Goal: Use online tool/utility: Utilize a website feature to perform a specific function

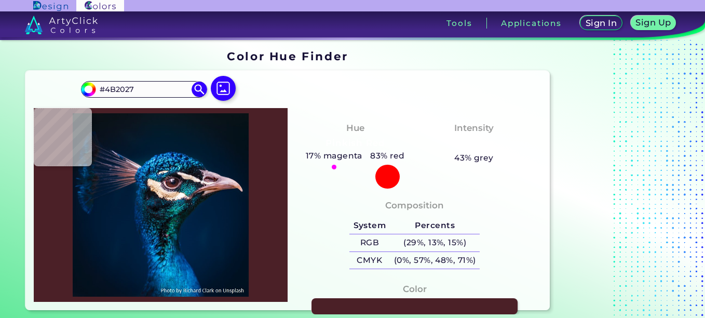
type input "#512926"
type input "#4b2928"
type input "#4B2928"
type input "#14192d"
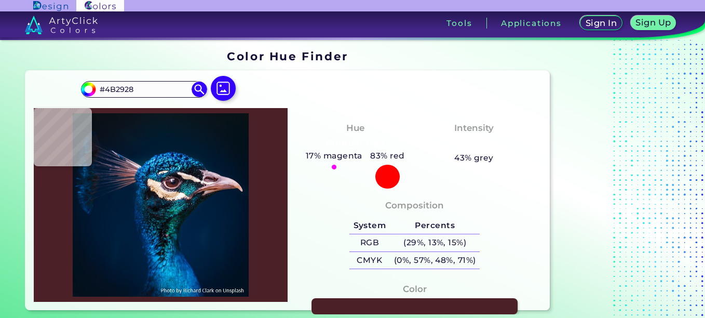
type input "#14192D"
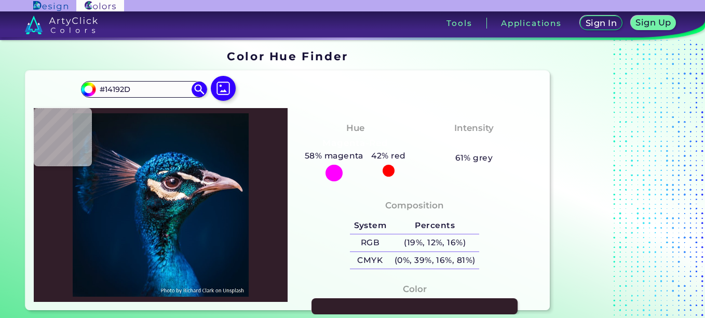
type input "#311e29"
type input "#311E29"
type input "#523543"
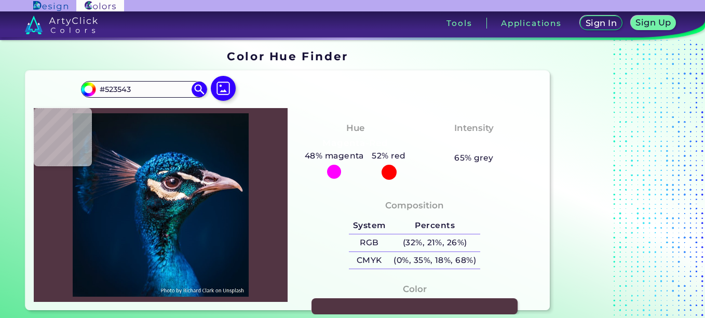
type input "#554958"
type input "#001b2e"
type input "#001B2E"
type input "#041a27"
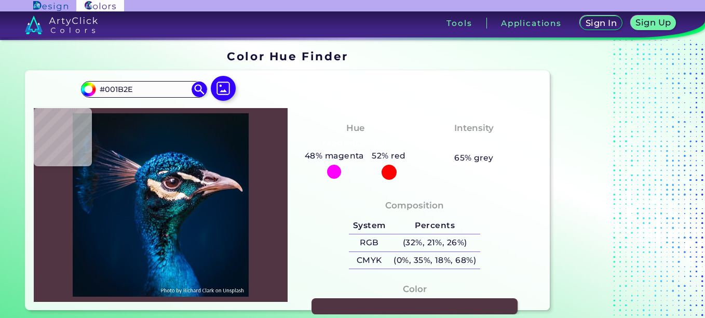
type input "#041A27"
type input "#081921"
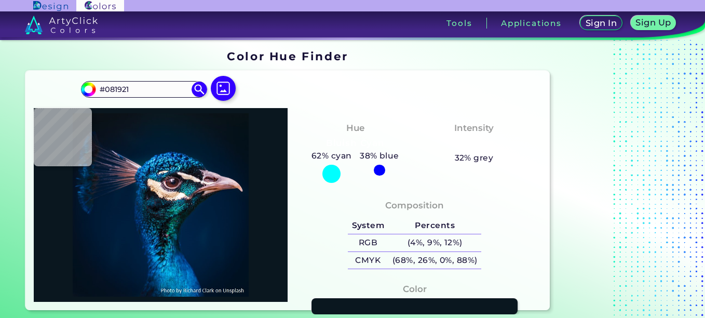
type input "#0a171f"
type input "#0A171F"
type input "#000000"
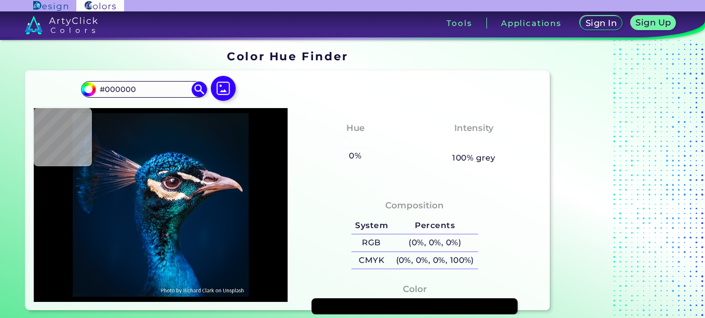
type input "#0b151e"
type input "#0B151E"
type input "#061928"
type input "#021b2f"
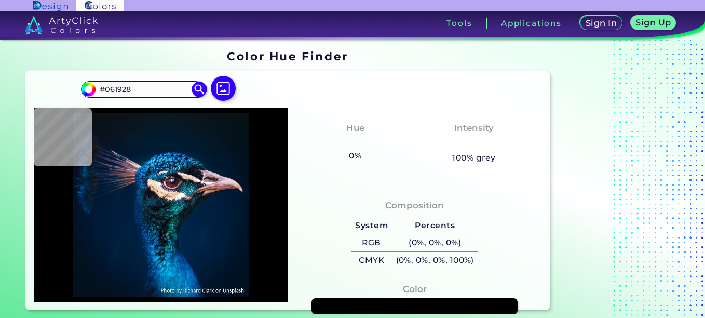
type input "#021B2F"
type input "#001b30"
type input "#001B30"
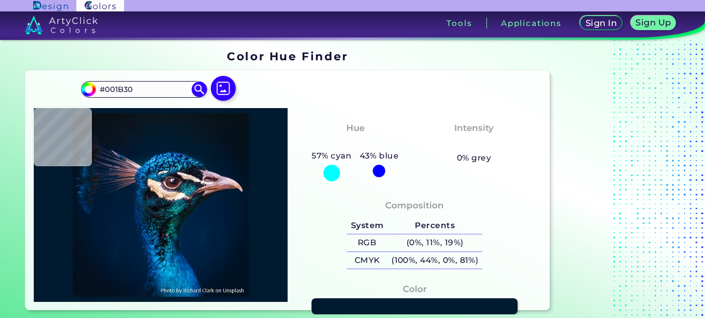
type input "#001a31"
type input "#001A31"
type input "#001c34"
type input "#001C34"
type input "#219ad6"
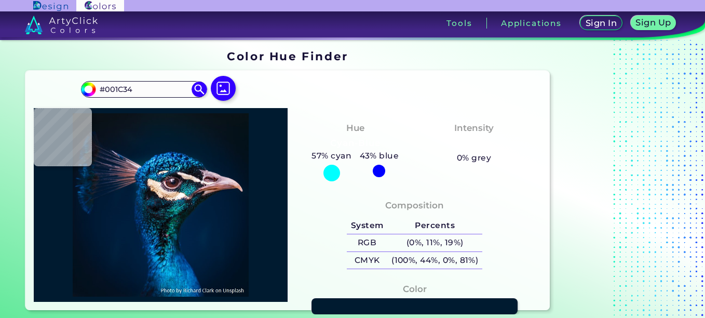
type input "#219AD6"
type input "#045495"
type input "#0965a5"
type input "#0965A5"
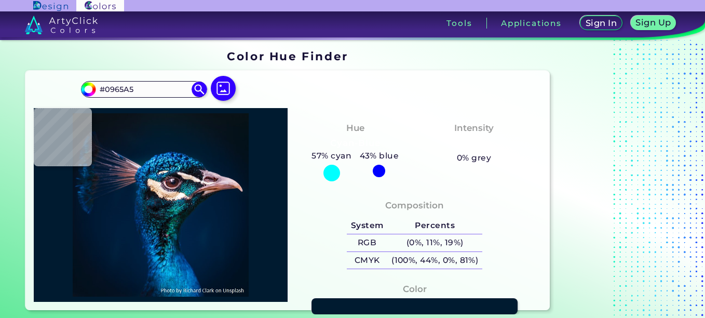
type input "#024477"
type input "#0d4073"
type input "#0D4073"
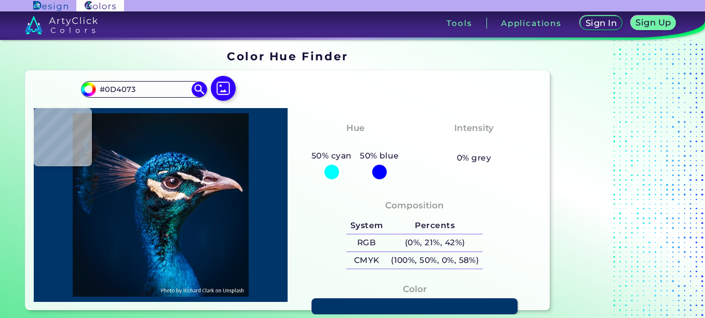
type input "#00356a"
type input "#00356A"
type input "#0d4885"
type input "#0D4885"
type input "#0c1b1f"
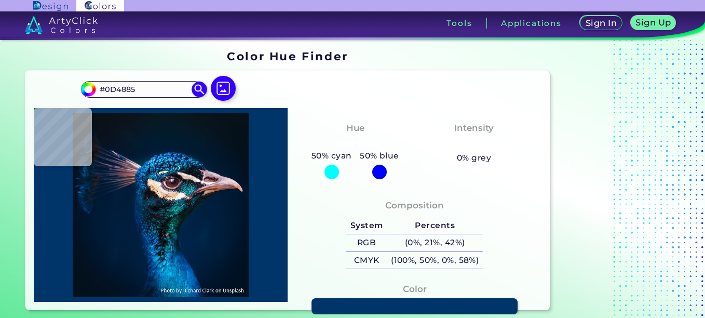
type input "#0C1B1F"
type input "#002041"
type input "#001832"
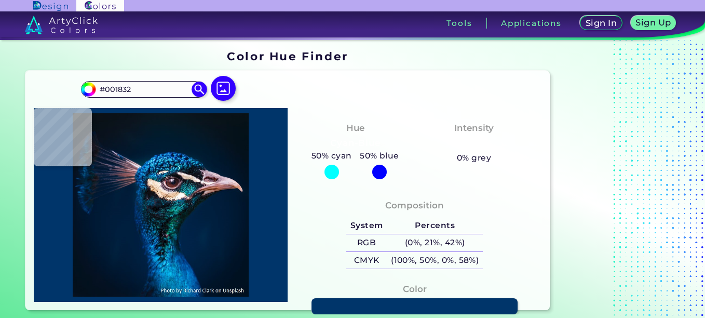
type input "#011327"
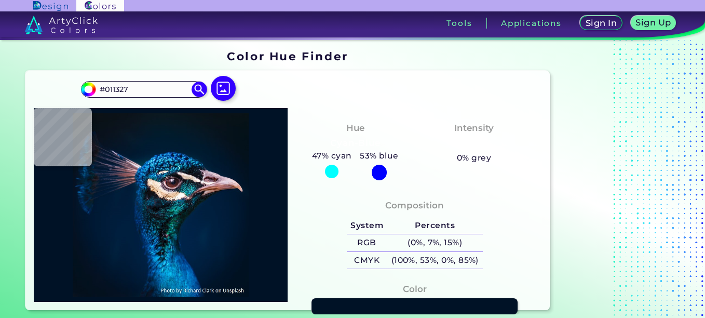
type input "#001226"
type input "#011327"
type input "#001328"
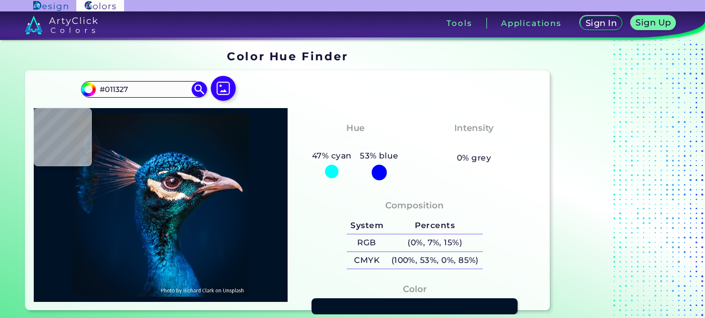
type input "#001328"
type input "#000000"
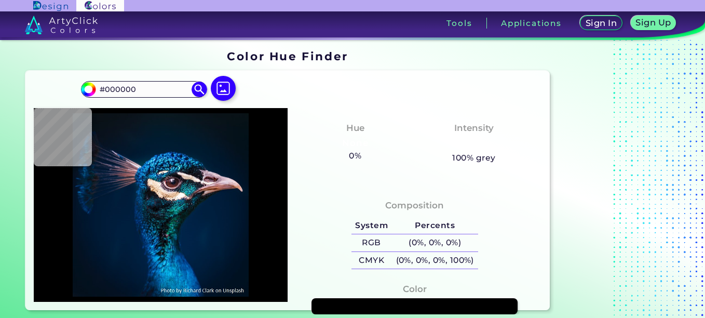
type input "#00162e"
type input "#00162E"
type input "#001b36"
type input "#001B36"
type input "#011c39"
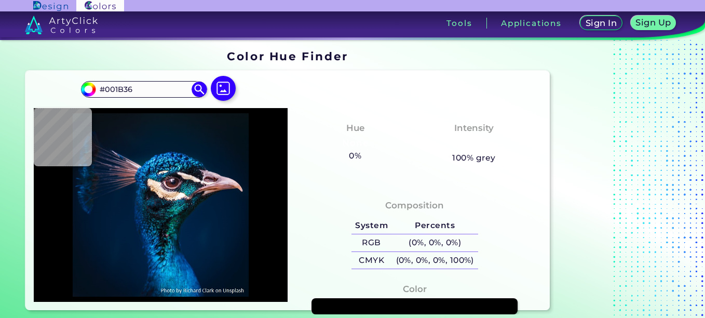
type input "#011C39"
type input "#001c39"
type input "#001C39"
type input "#011d3a"
type input "#011D3A"
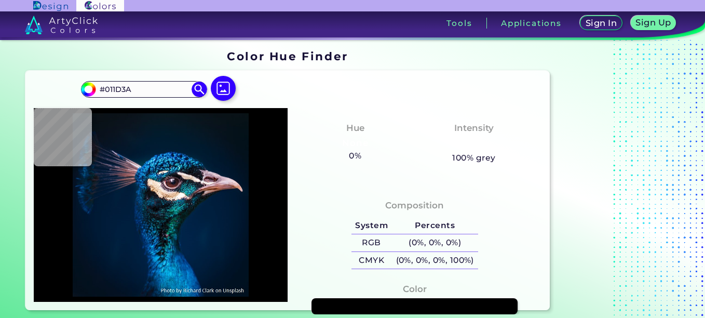
type input "#001d3b"
type input "#001D3B"
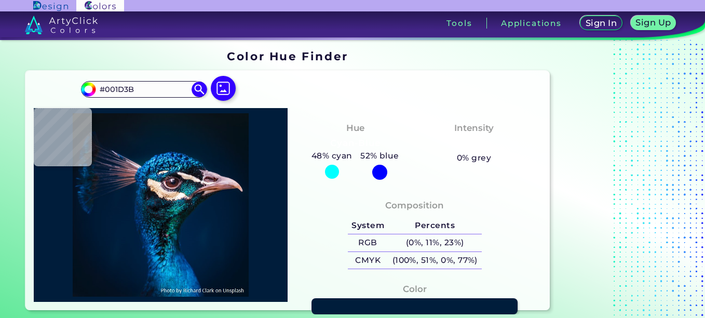
type input "#051f30"
type input "#051F30"
type input "#08232d"
type input "#08232D"
type input "#092029"
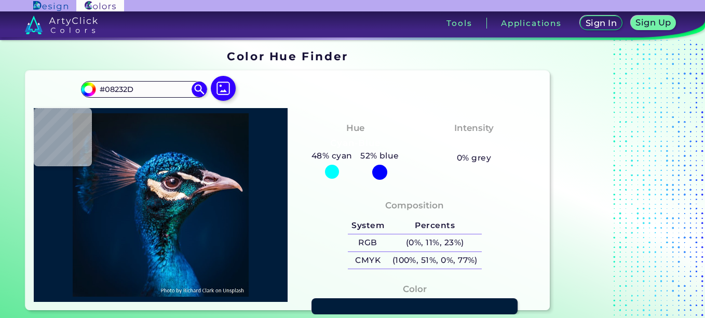
type input "#092029"
type input "#06181c"
type input "#06181C"
type input "#06191c"
type input "#06191C"
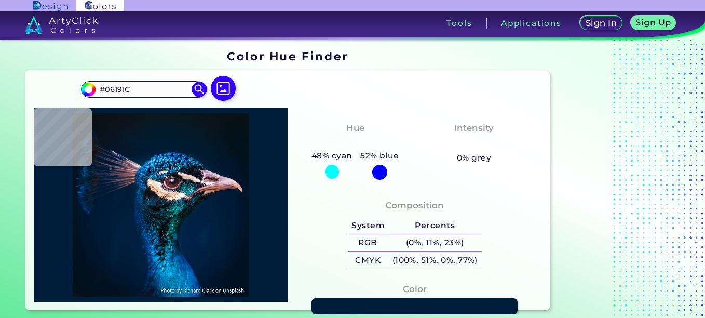
type input "#071f22"
type input "#071F22"
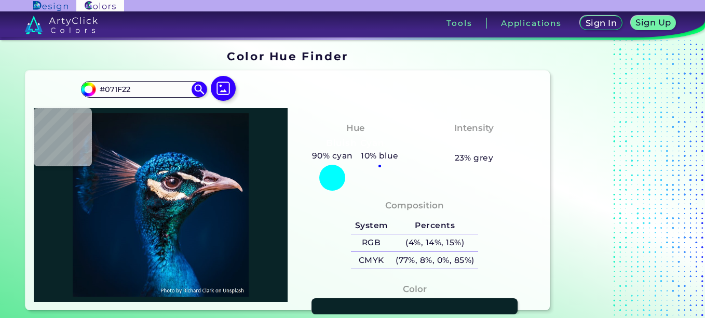
type input "#092427"
type input "#0b2529"
type input "#0B2529"
type input "#091f24"
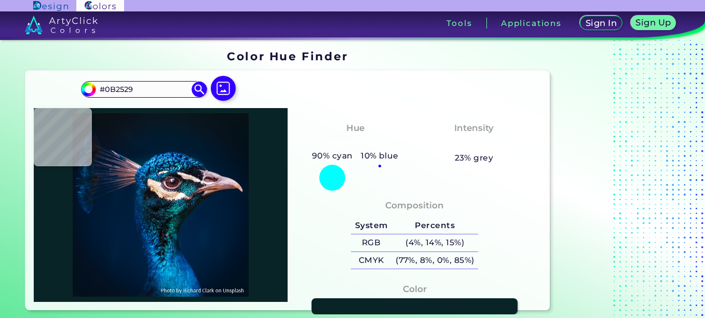
type input "#091F24"
type input "#0a2125"
type input "#0A2125"
type input "#082527"
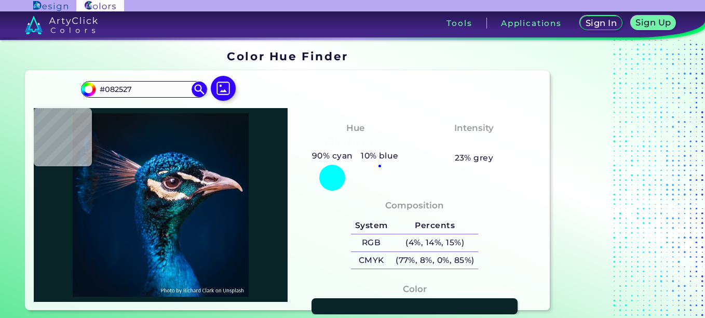
type input "#0a2625"
type input "#0A2625"
type input "#081917"
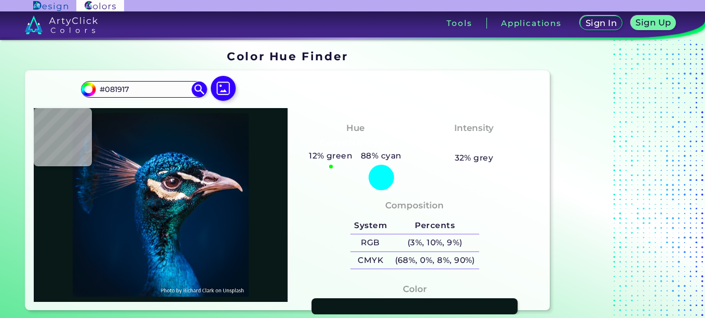
type input "#021014"
type input "#0a1b1b"
type input "#0A1B1B"
type input "#02100f"
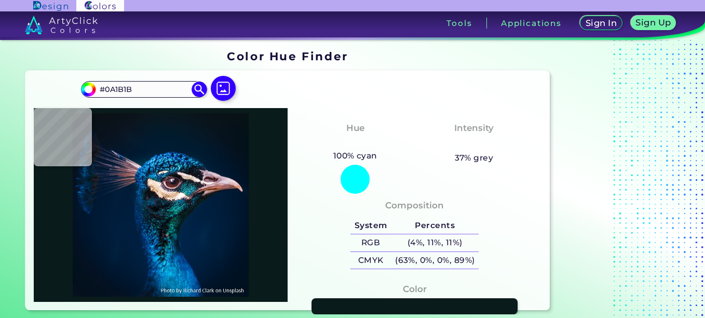
type input "#02100F"
type input "#051919"
type input "#12252c"
type input "#12252C"
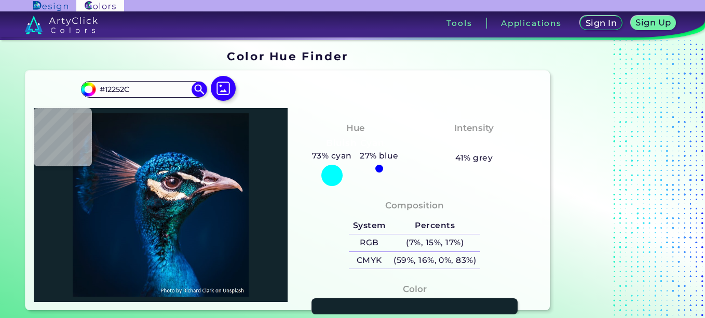
type input "#0d181a"
type input "#0D181A"
type input "#826868"
type input "#9d7f7f"
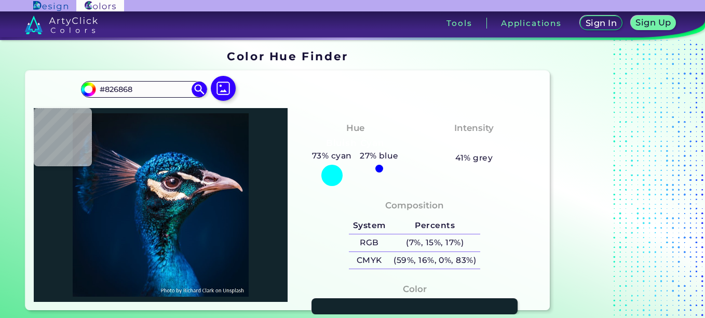
type input "#9D7F7F"
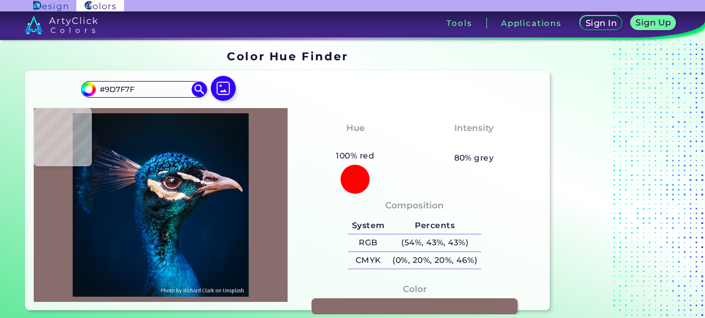
type input "#896d6d"
type input "#896D6D"
type input "#73595b"
type input "#73595B"
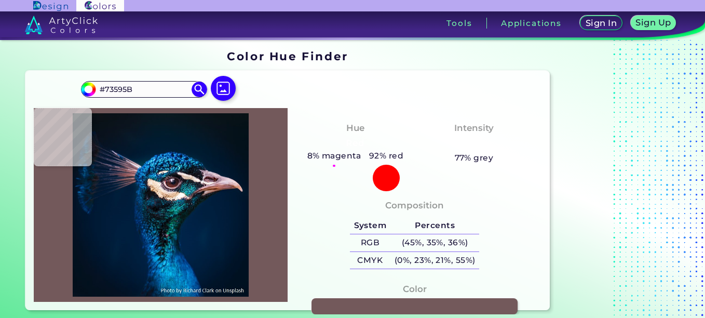
type input "#896d6d"
type input "#896D6D"
type input "#987b7a"
type input "#987B7A"
type input "#8b726a"
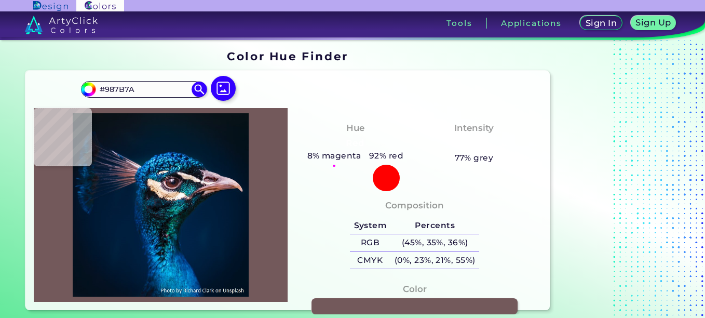
type input "#8B726A"
type input "#624a47"
type input "#624A47"
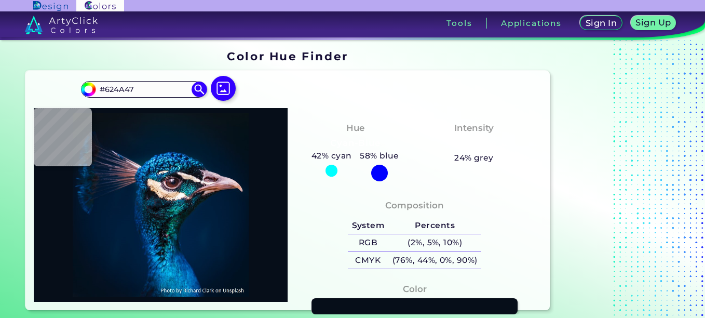
type input "#060e19"
type input "#060E19"
type input "#1d3344"
type input "#1D3344"
type input "#1b2a41"
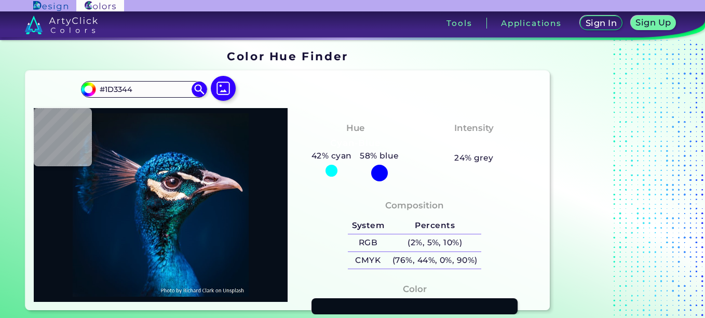
type input "#1B2A41"
type input "#1a2236"
type input "#1A2236"
type input "#040b1b"
type input "#040B1B"
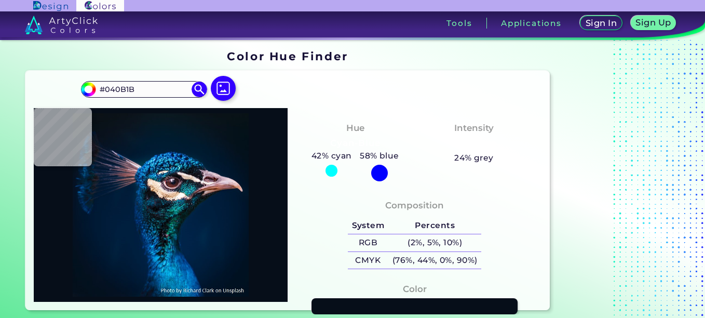
type input "#0b1a24"
type input "#0B1A24"
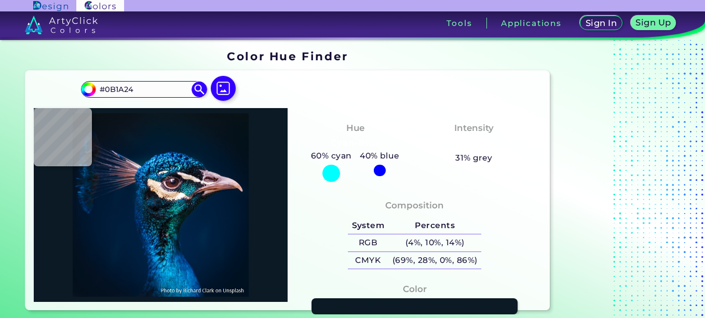
type input "#0f2b37"
type input "#0F2B37"
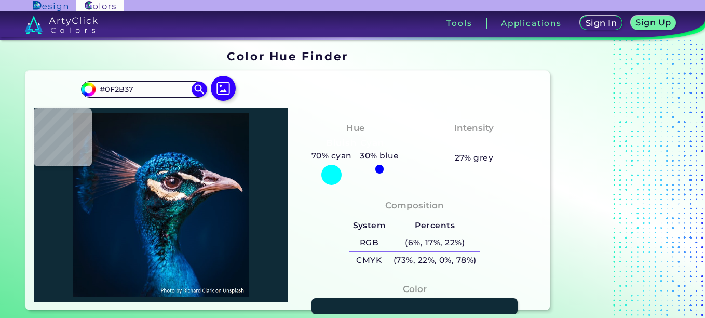
type input "#0c2a38"
type input "#0C2A38"
type input "#133744"
type input "#0a1d2d"
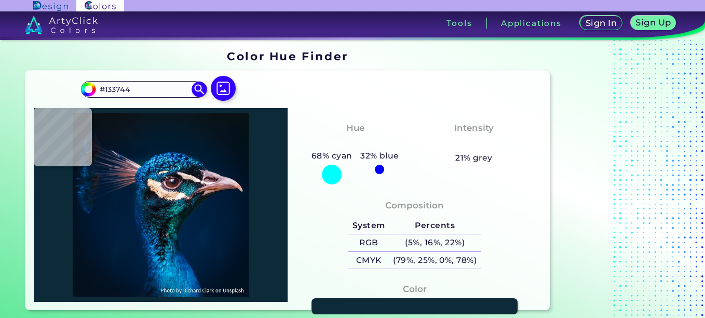
type input "#0A1D2D"
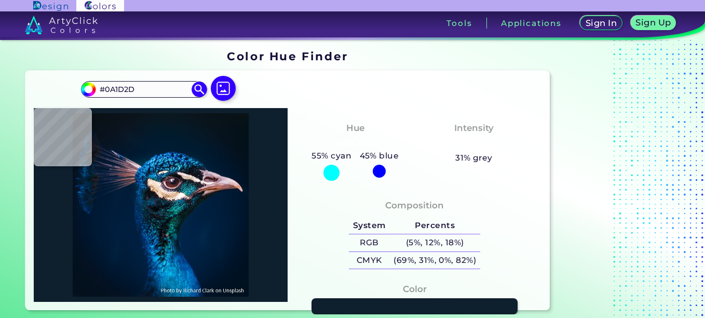
type input "#0e1f2d"
type input "#0E1F2D"
type input "#0a202c"
type input "#0A202C"
type input "#020f1d"
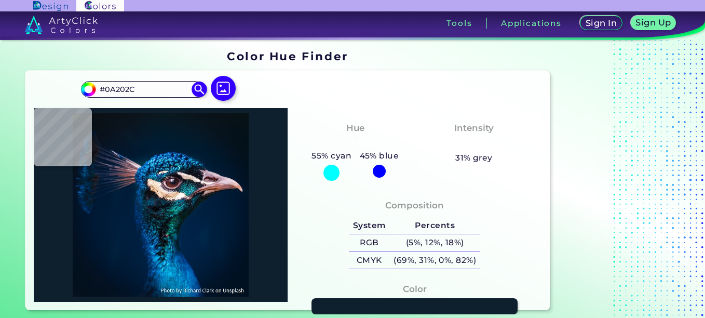
type input "#020F1D"
type input "#1a1e2e"
type input "#1A1E2E"
type input "#141924"
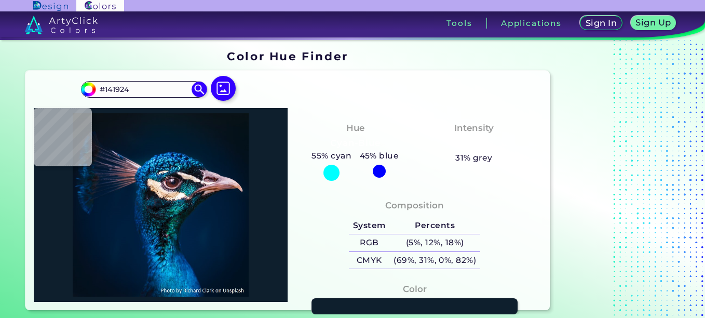
type input "#17141a"
type input "#17141A"
type input "#714e55"
type input "#714E55"
type input "#4a3037"
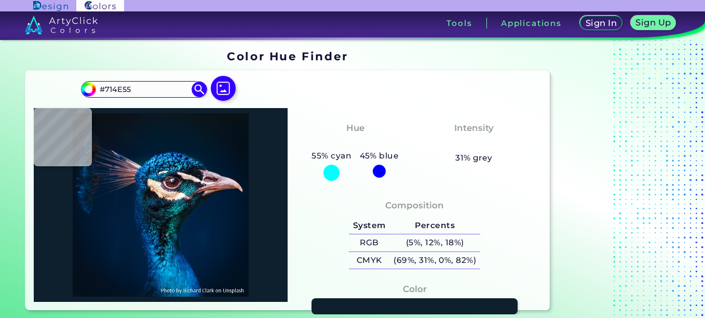
type input "#4A3037"
type input "#515560"
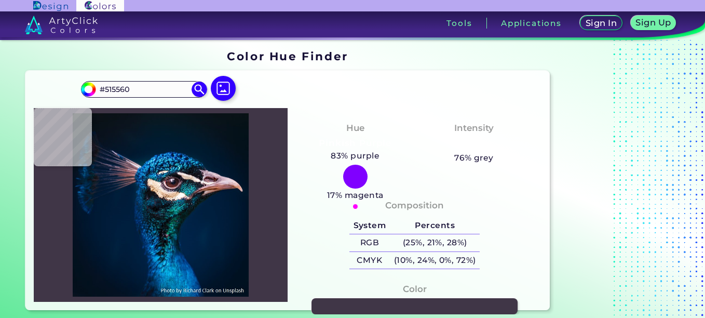
type input "#403647"
type input "#6b8783"
type input "#6B8783"
type input "#083d3e"
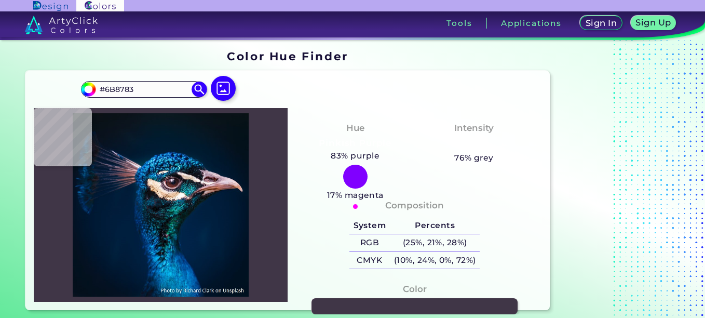
type input "#083D3E"
type input "#1f7476"
type input "#1F7476"
type input "#276462"
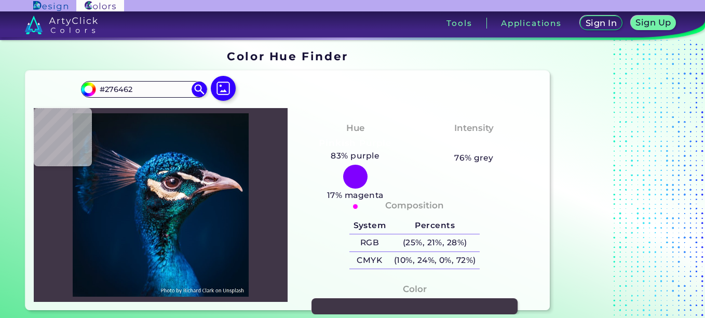
type input "#1e6b61"
type input "#1E6B61"
type input "#075a4f"
type input "#075A4F"
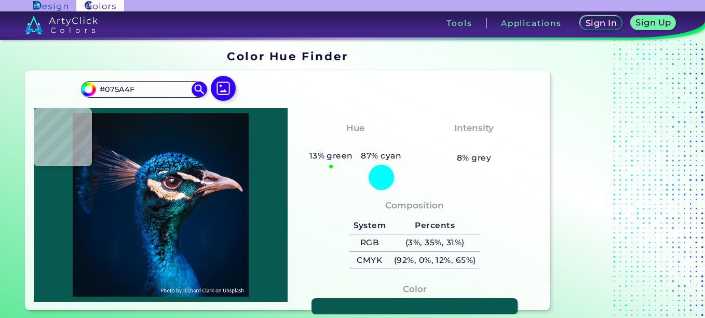
type input "#007b6d"
type input "#007B6D"
type input "#0a9e92"
type input "#0A9E92"
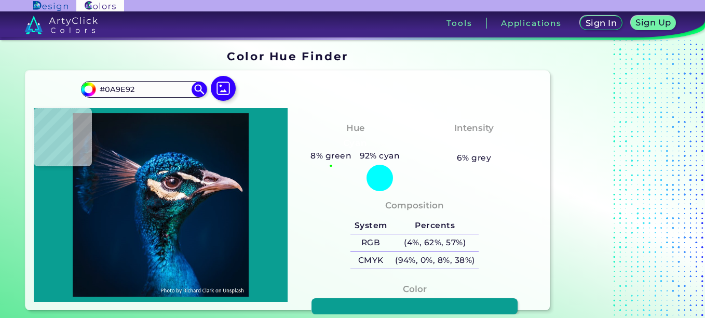
type input "#41beb5"
type input "#41BEB5"
type input "#6aab9d"
type input "#6AAB9D"
type input "#78b5b5"
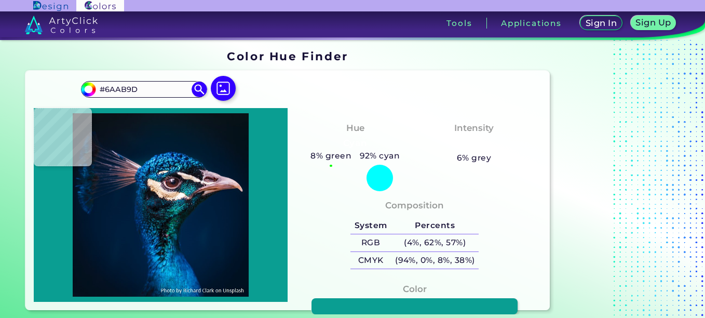
type input "#78B5B5"
type input "#798986"
type input "#346c76"
type input "#346C76"
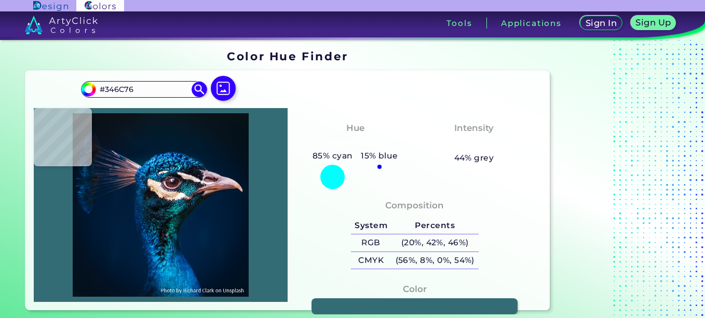
type input "#063132"
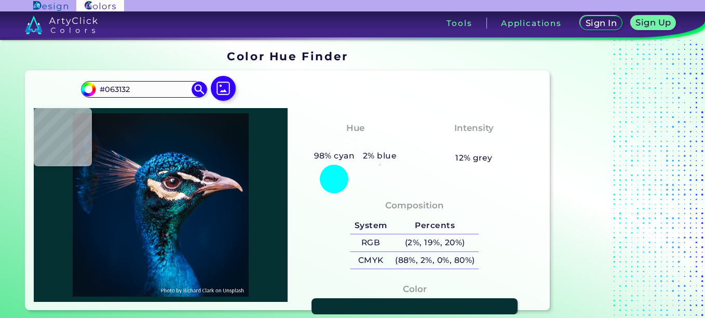
type input "#4fb4b7"
type input "#4FB4B7"
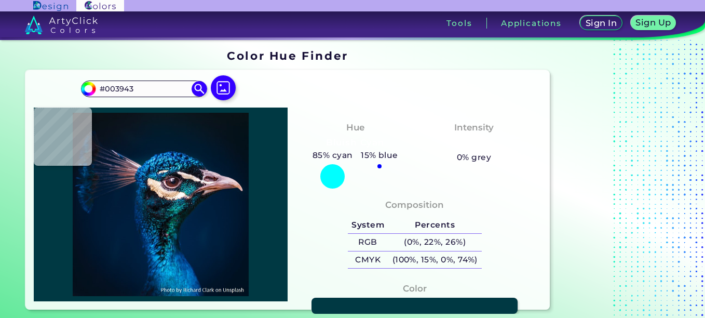
scroll to position [1, 0]
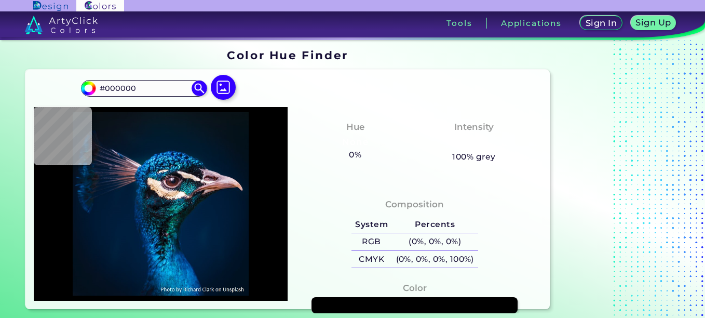
click at [341, 270] on div "Composition System Percents RGB (0%, 0%, 0%) CMYK (0%, 0%, 0%, 100%)" at bounding box center [414, 235] width 237 height 84
